Goal: Information Seeking & Learning: Learn about a topic

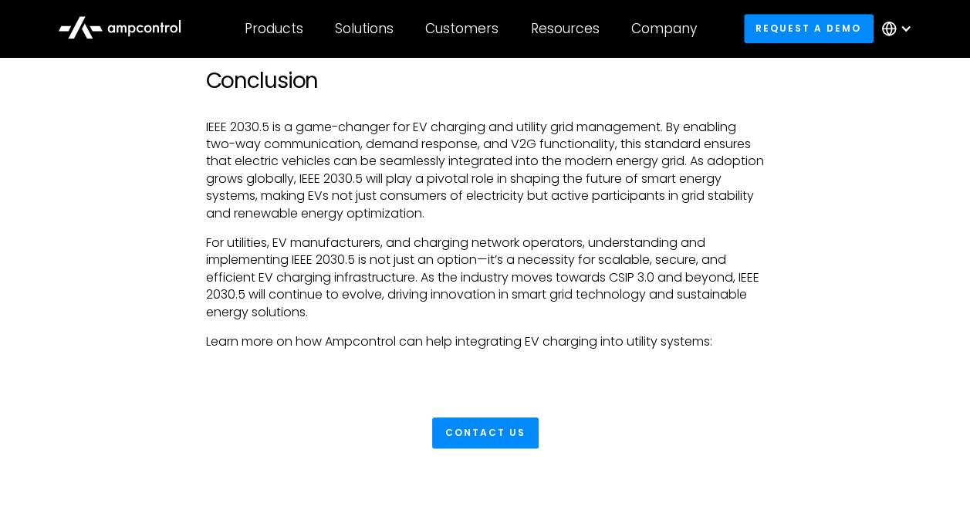
scroll to position [3474, 0]
